Goal: Transaction & Acquisition: Obtain resource

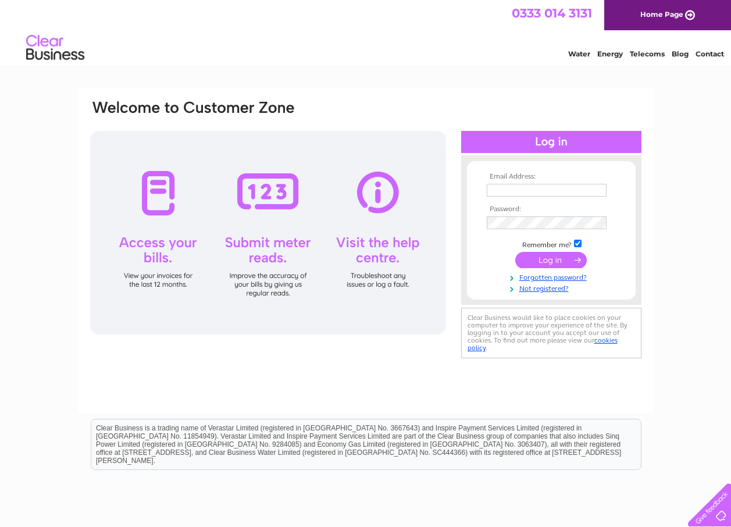
type input "DAYTODAYST@GMAIL.COM"
click at [548, 262] on input "submit" at bounding box center [550, 260] width 71 height 16
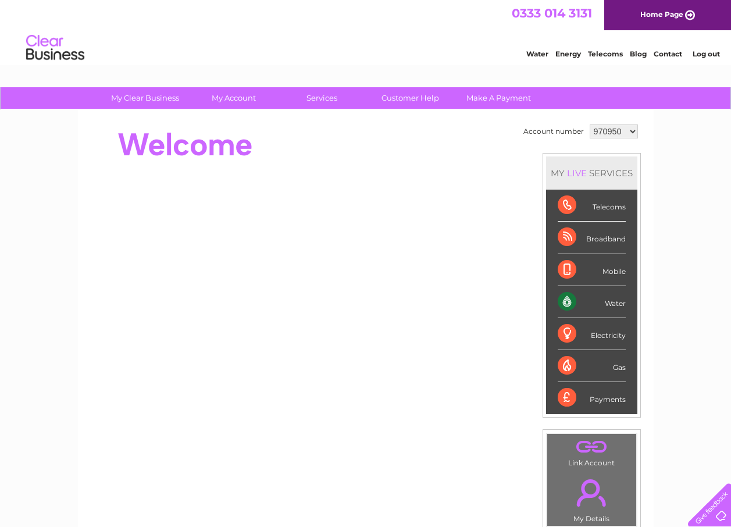
click at [631, 130] on select "970950 1105311" at bounding box center [613, 131] width 48 height 14
select select "1105311"
click at [589, 124] on select "970950 1105311" at bounding box center [613, 131] width 48 height 14
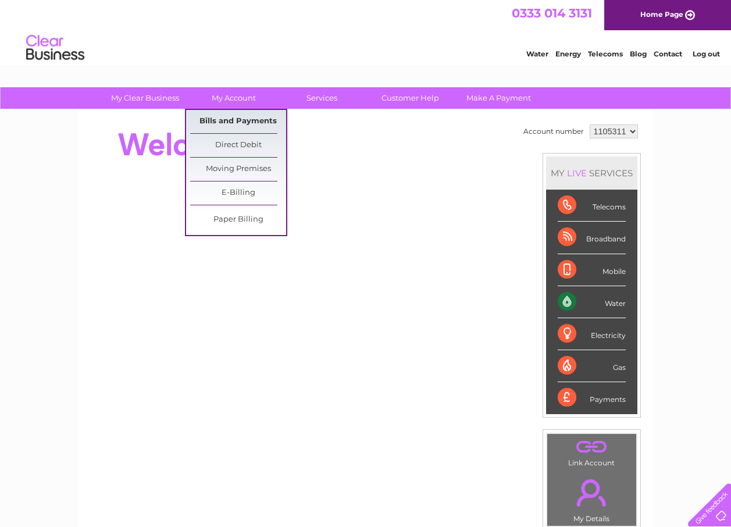
click at [248, 121] on link "Bills and Payments" at bounding box center [238, 121] width 96 height 23
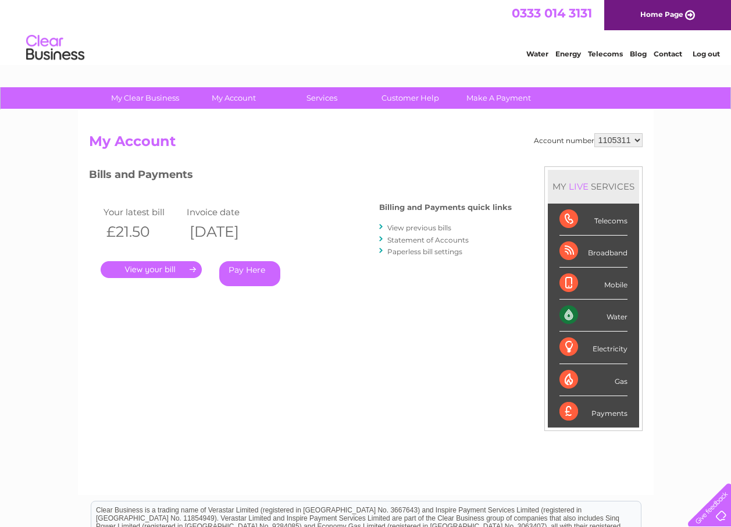
click at [149, 268] on link "." at bounding box center [151, 269] width 101 height 17
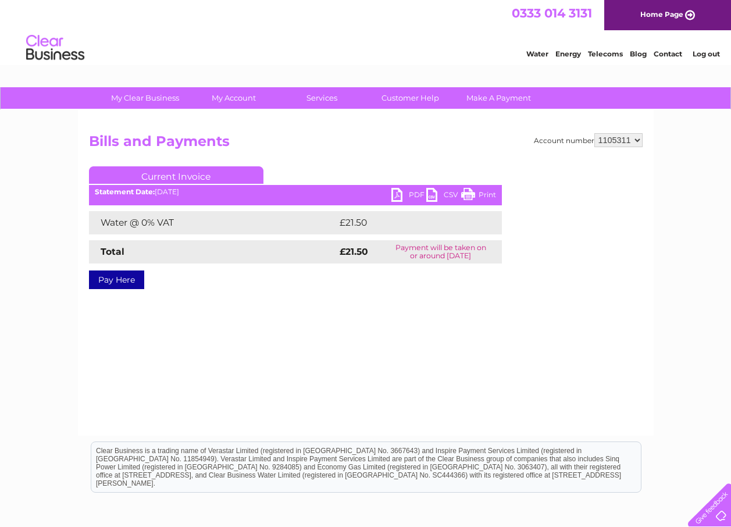
click at [399, 191] on link "PDF" at bounding box center [408, 196] width 35 height 17
click at [635, 138] on select "970950 1105311" at bounding box center [618, 140] width 48 height 14
select select "970950"
click at [595, 133] on select "970950 1105311" at bounding box center [618, 140] width 48 height 14
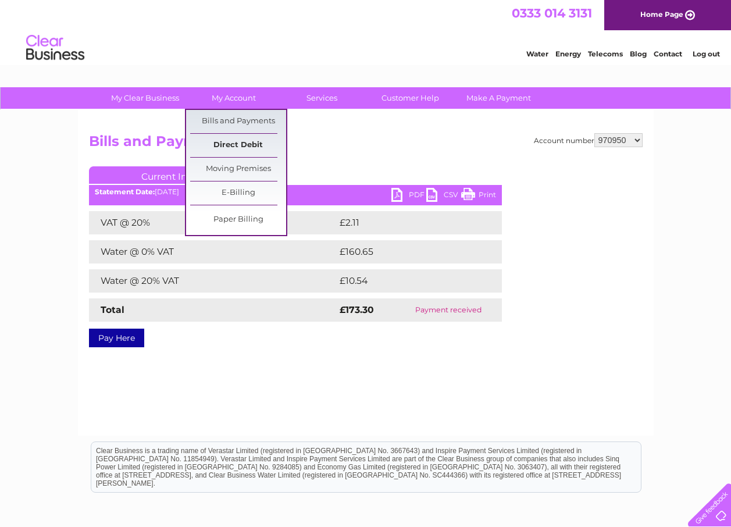
click at [250, 146] on link "Direct Debit" at bounding box center [238, 145] width 96 height 23
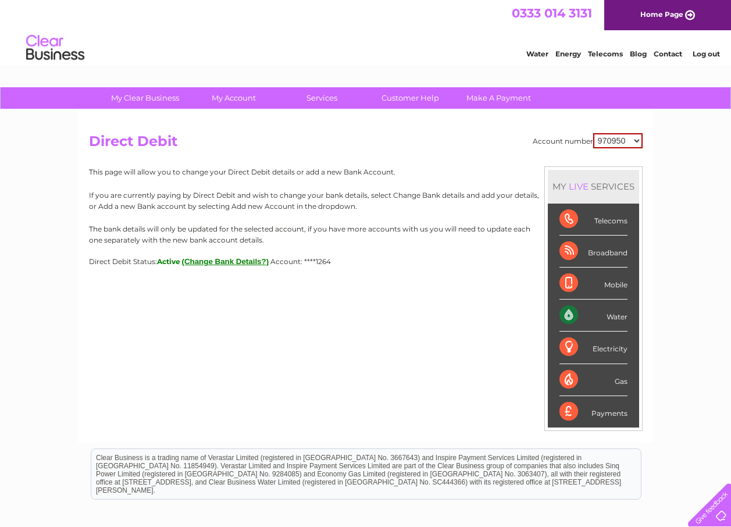
click at [638, 142] on select "970950 1105311" at bounding box center [617, 140] width 49 height 15
select select "1105311"
click at [594, 133] on select "970950 1105311" at bounding box center [617, 140] width 49 height 15
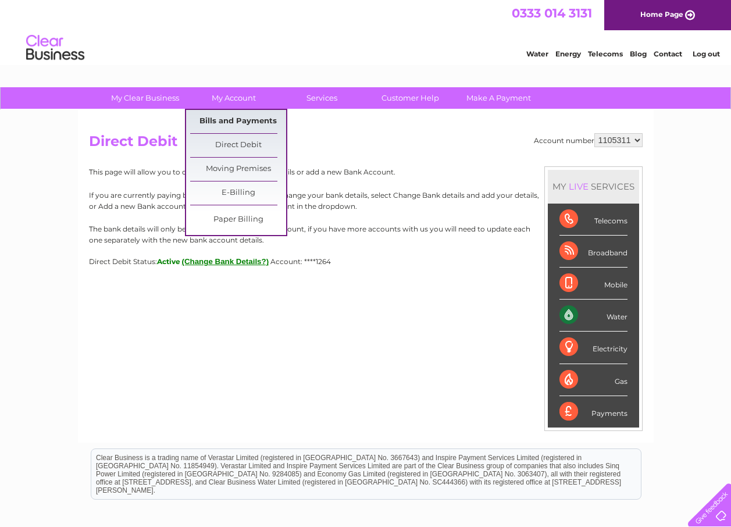
click at [232, 118] on link "Bills and Payments" at bounding box center [238, 121] width 96 height 23
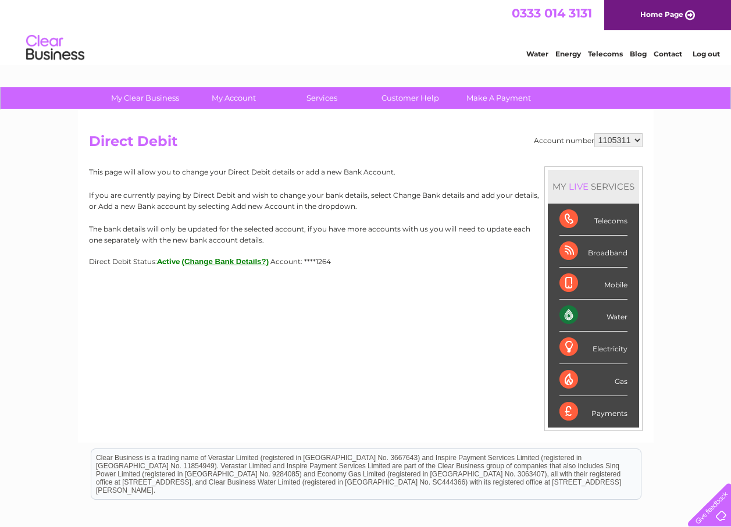
click at [636, 142] on select "970950 1105311" at bounding box center [618, 140] width 48 height 14
select select "970950"
click at [595, 133] on select "970950 1105311" at bounding box center [618, 140] width 48 height 14
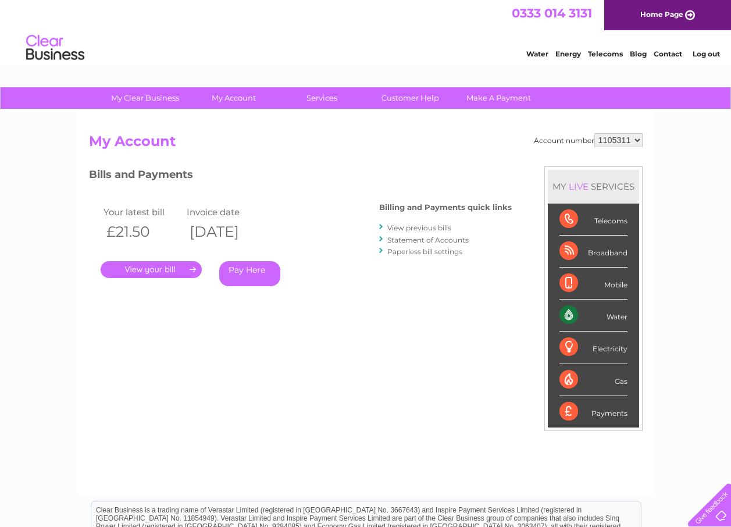
click at [613, 139] on select "970950 1105311" at bounding box center [618, 140] width 48 height 14
select select "970950"
click at [595, 133] on select "970950 1105311" at bounding box center [618, 140] width 48 height 14
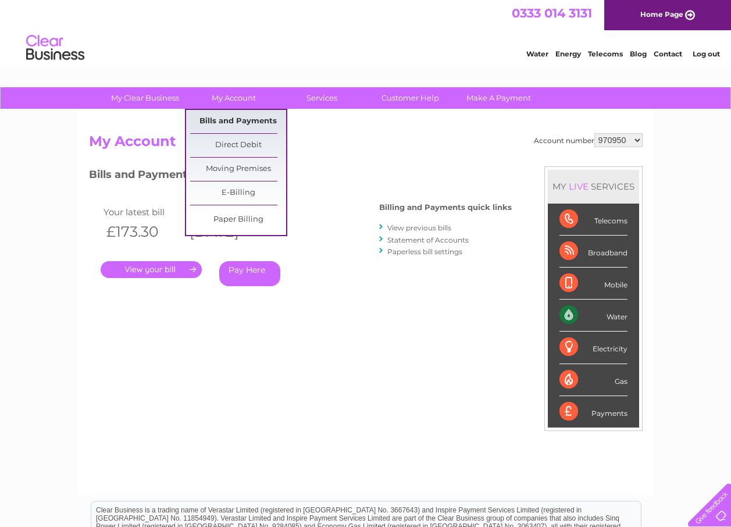
click at [232, 120] on link "Bills and Payments" at bounding box center [238, 121] width 96 height 23
